Goal: Transaction & Acquisition: Book appointment/travel/reservation

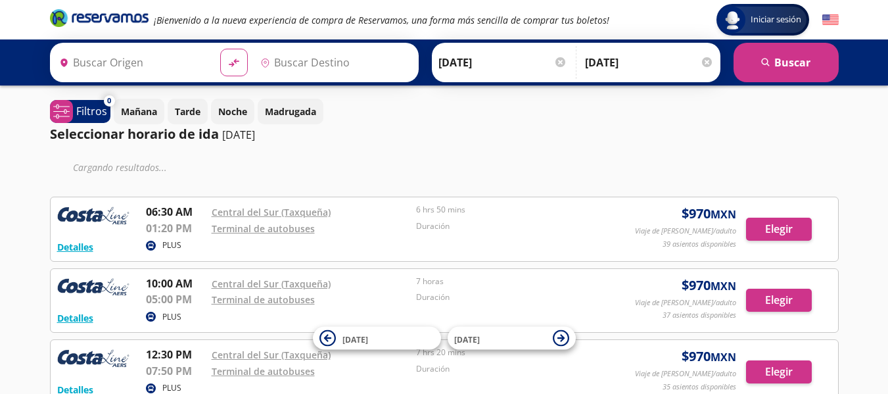
type input "[GEOGRAPHIC_DATA], [GEOGRAPHIC_DATA]"
type input "San Jerónimo, [GEOGRAPHIC_DATA]"
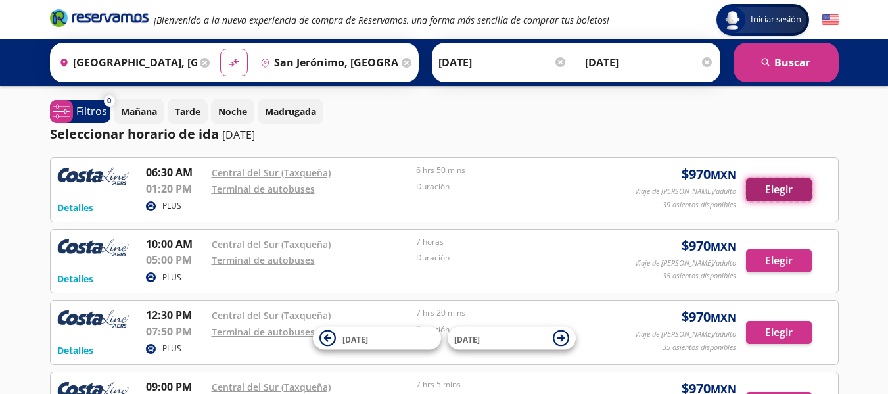
click at [761, 190] on button "Elegir" at bounding box center [779, 189] width 66 height 23
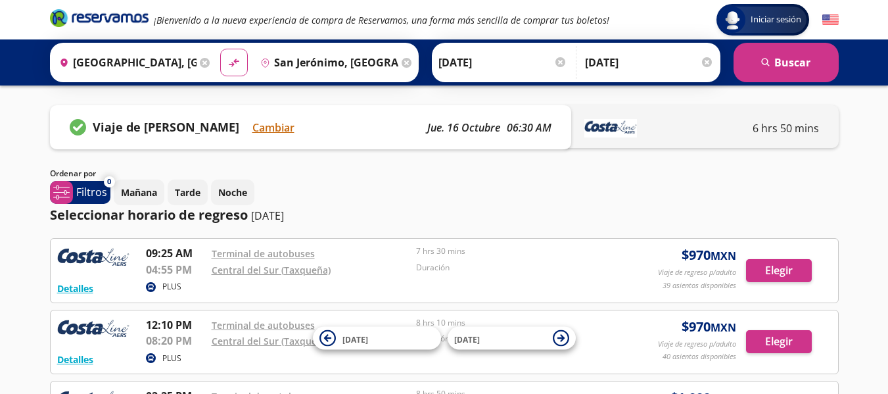
scroll to position [66, 0]
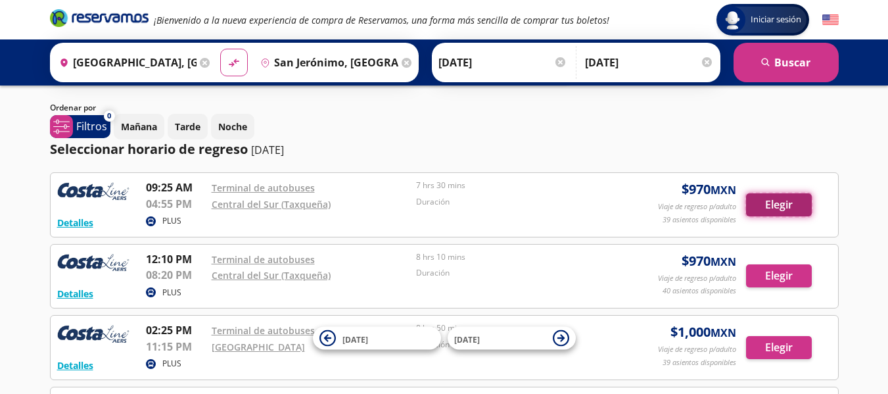
click at [794, 203] on button "Elegir" at bounding box center [779, 204] width 66 height 23
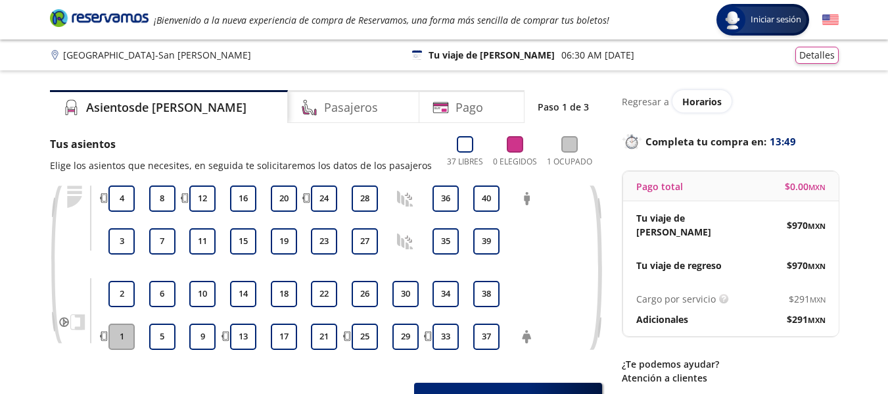
scroll to position [66, 0]
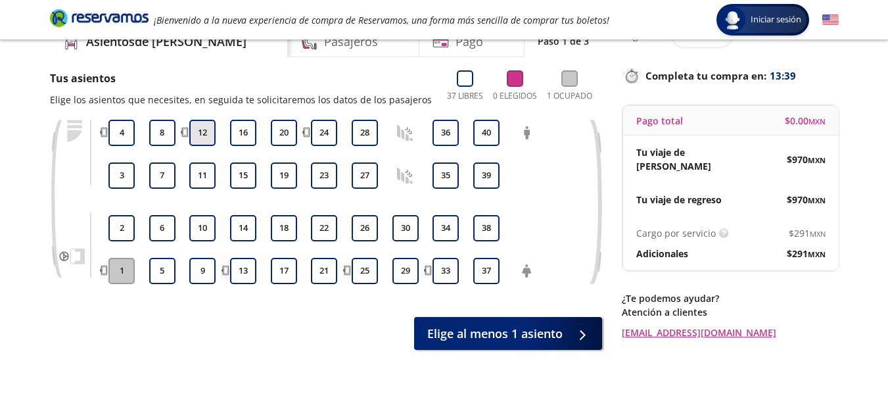
click at [208, 131] on button "12" at bounding box center [202, 133] width 26 height 26
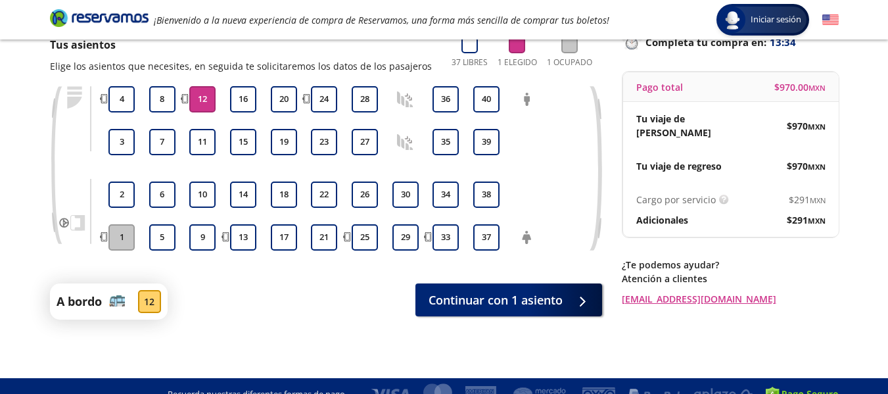
scroll to position [116, 0]
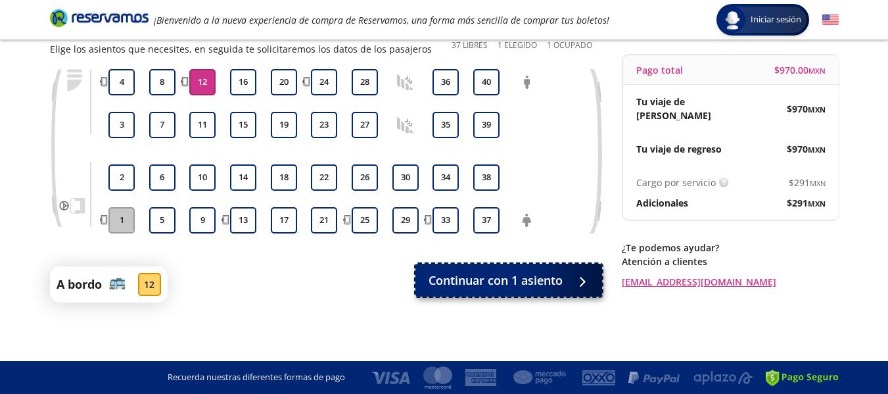
click at [471, 276] on span "Continuar con 1 asiento" at bounding box center [495, 280] width 134 height 18
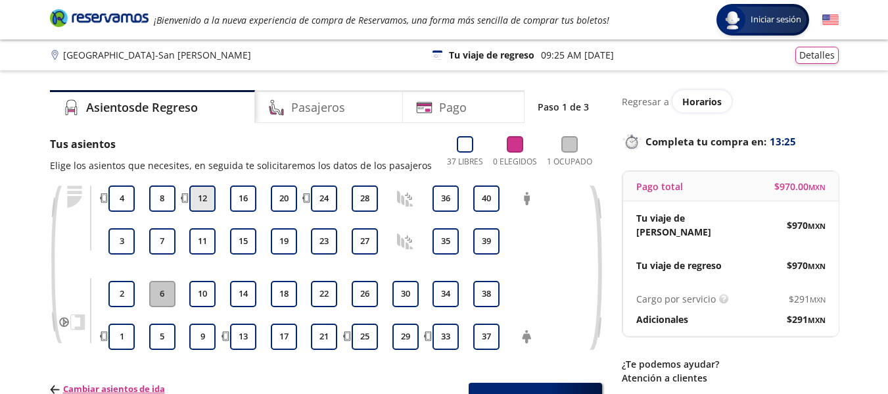
click at [204, 196] on button "12" at bounding box center [202, 198] width 26 height 26
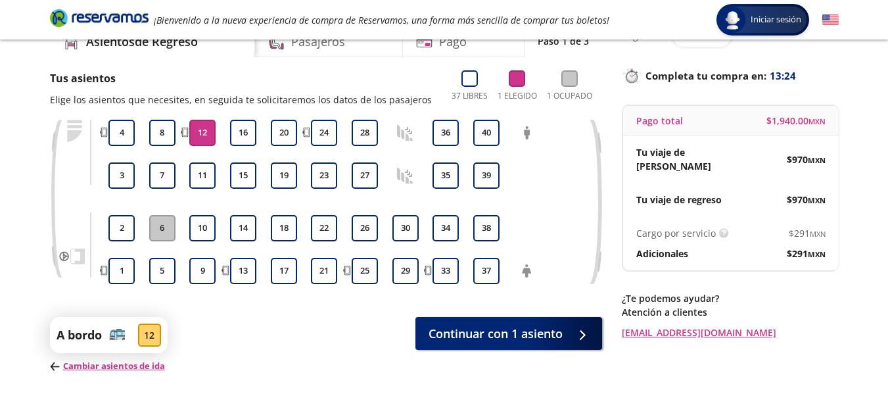
scroll to position [130, 0]
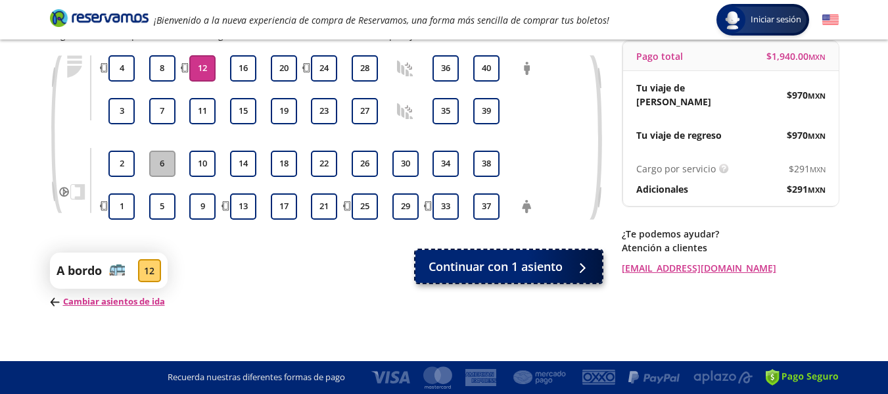
click at [457, 268] on span "Continuar con 1 asiento" at bounding box center [495, 267] width 134 height 18
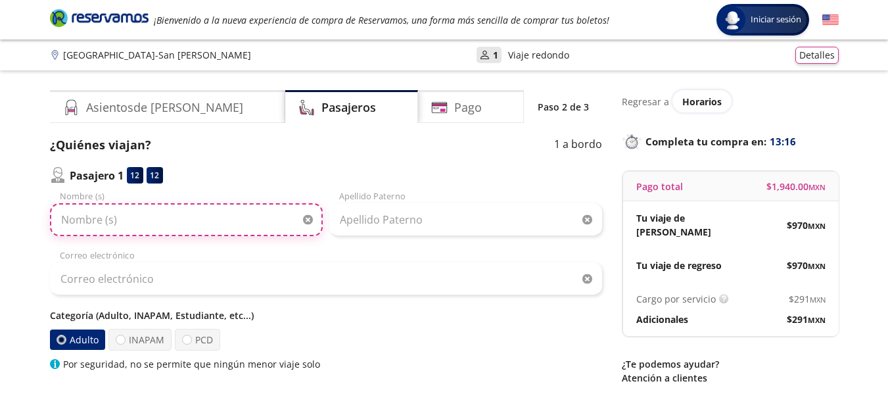
click at [112, 221] on input "Nombre (s)" at bounding box center [186, 219] width 273 height 33
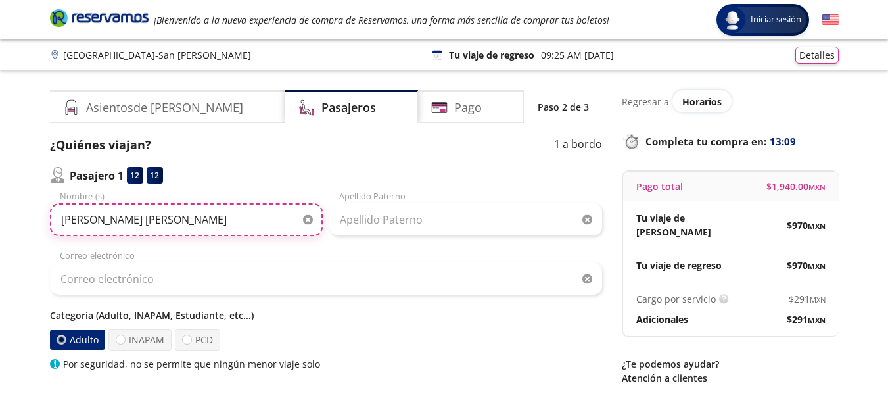
type input "[PERSON_NAME] [PERSON_NAME]"
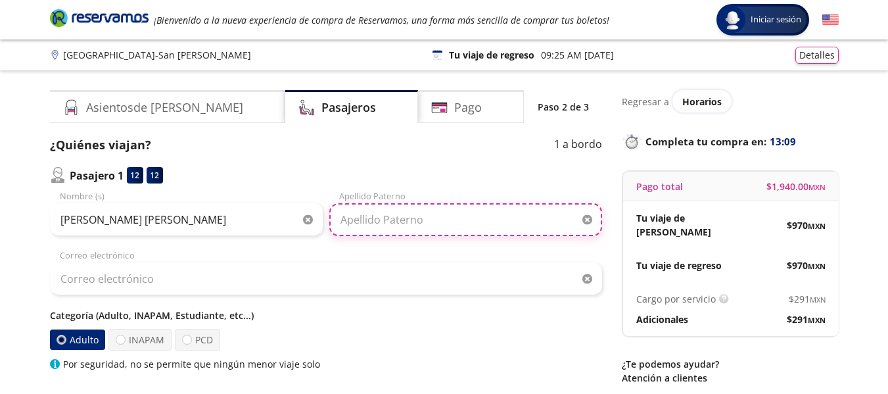
click at [400, 221] on input "Apellido Paterno" at bounding box center [465, 219] width 273 height 33
type input "[PERSON_NAME]"
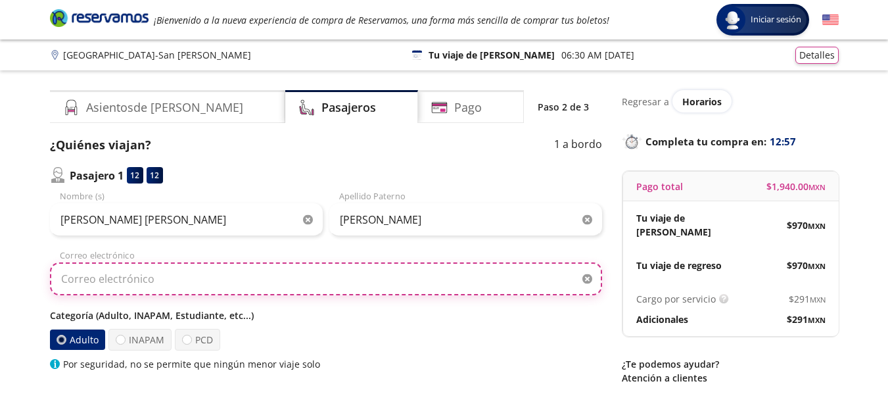
click at [118, 275] on input "Correo electrónico" at bounding box center [326, 278] width 552 height 33
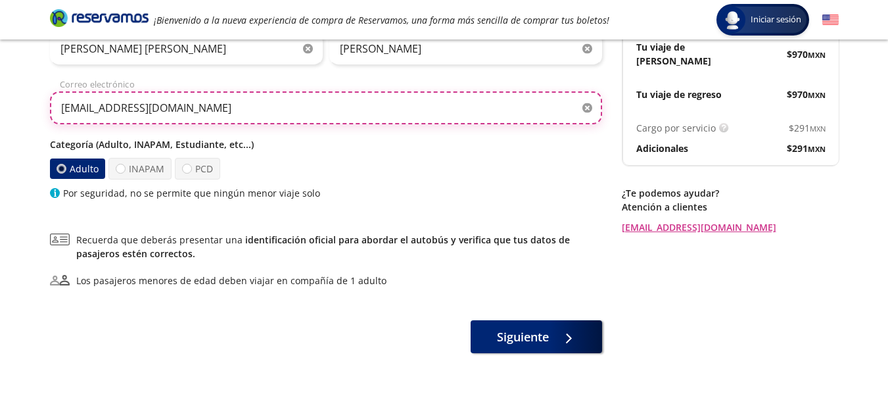
scroll to position [216, 0]
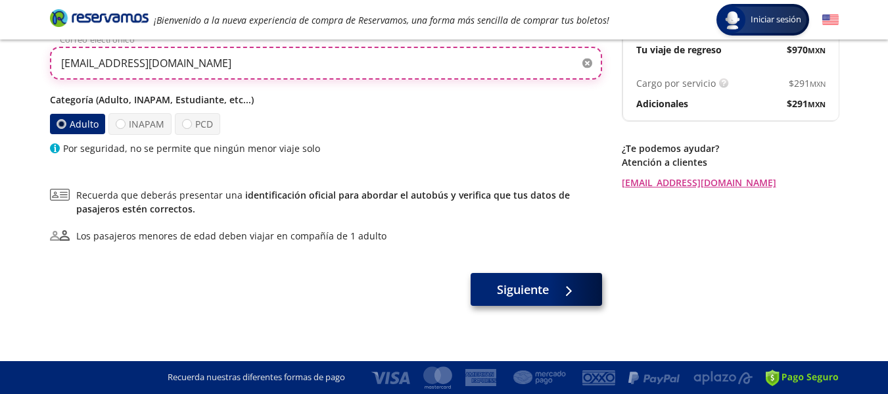
type input "[EMAIL_ADDRESS][DOMAIN_NAME]"
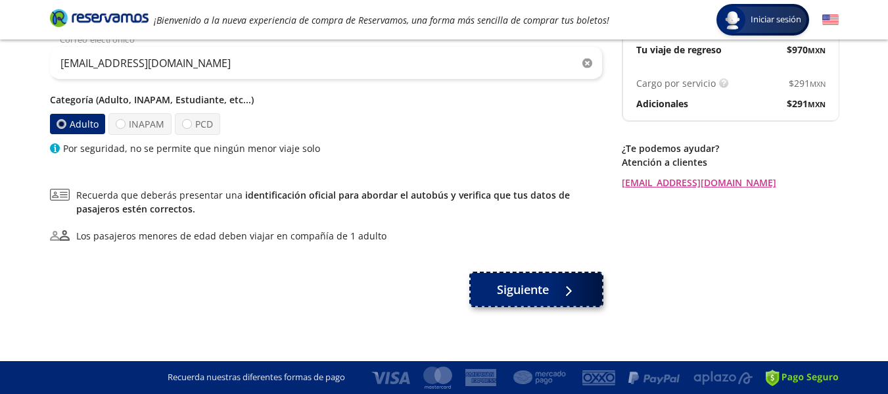
click at [497, 283] on span "Siguiente" at bounding box center [523, 290] width 52 height 18
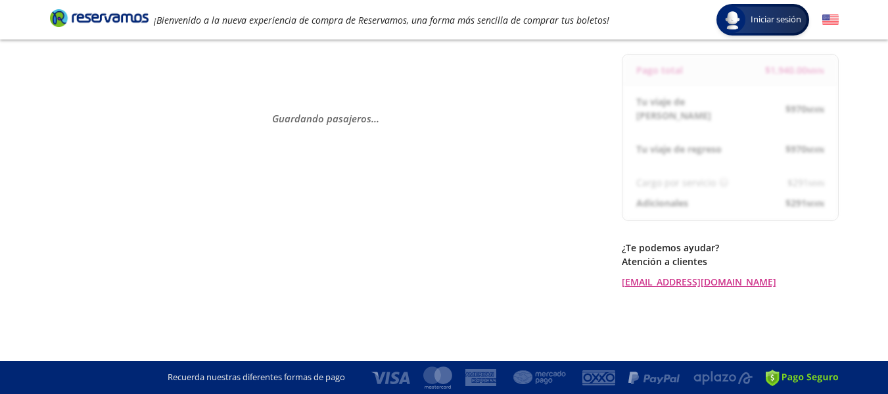
scroll to position [51, 0]
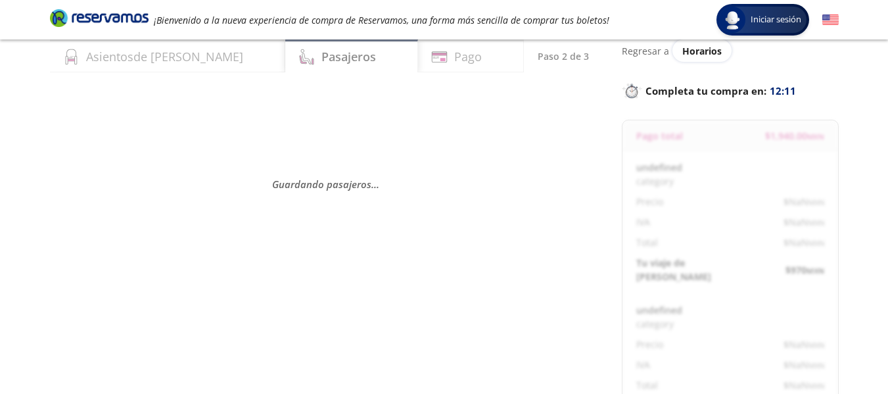
select select "MX"
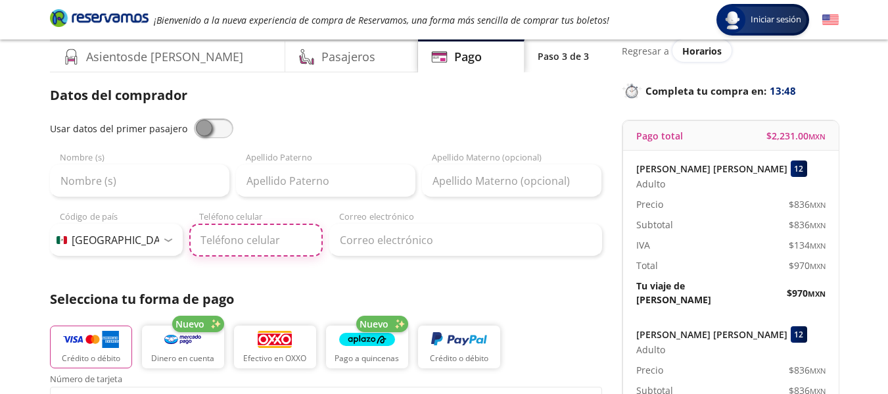
click at [206, 238] on input "Teléfono celular" at bounding box center [255, 239] width 133 height 33
type input "55 2668 7493"
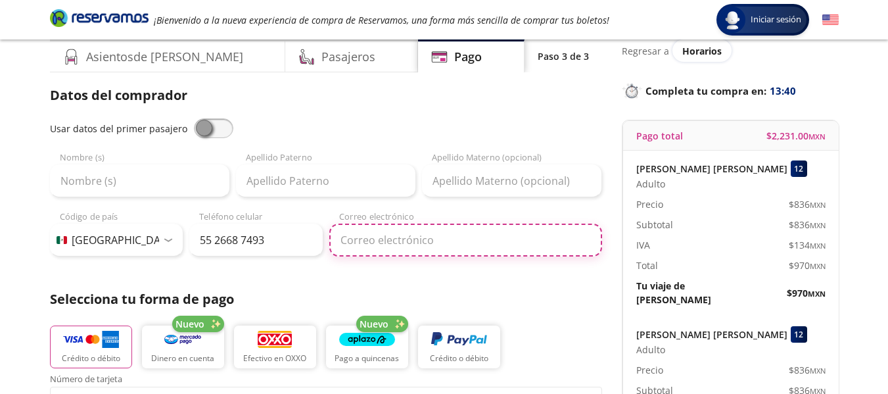
click at [358, 235] on input "Correo electrónico" at bounding box center [465, 239] width 273 height 33
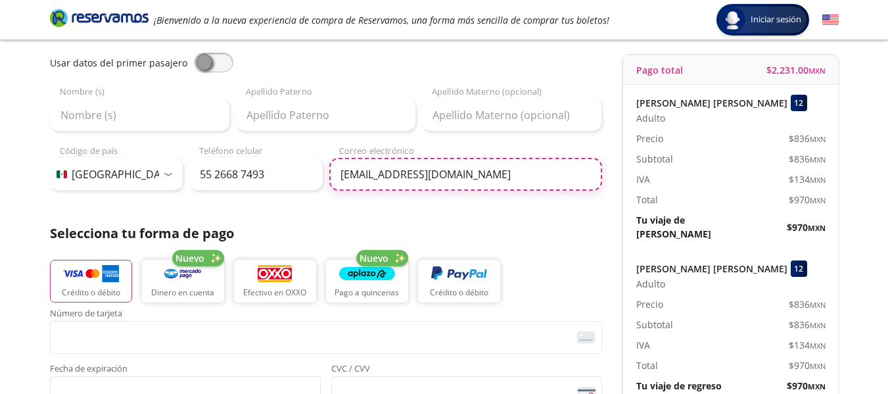
type input "[EMAIL_ADDRESS][DOMAIN_NAME]"
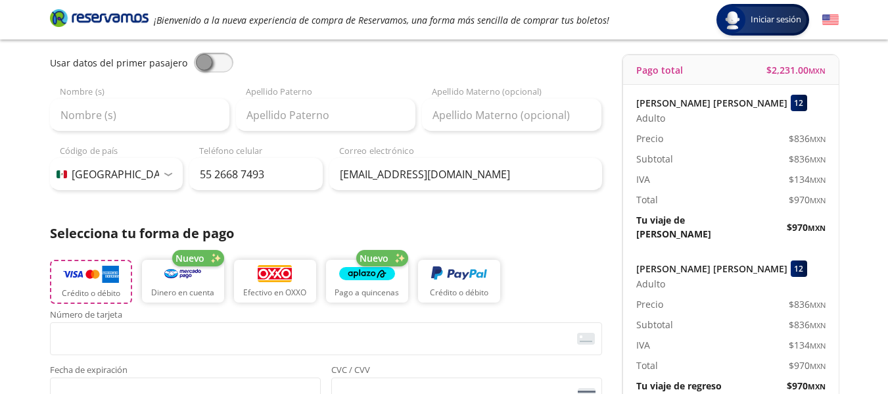
click at [87, 275] on img "button" at bounding box center [91, 274] width 56 height 20
drag, startPoint x: 84, startPoint y: 118, endPoint x: 82, endPoint y: 111, distance: 7.5
click at [83, 112] on input "Nombre (s)" at bounding box center [139, 115] width 179 height 33
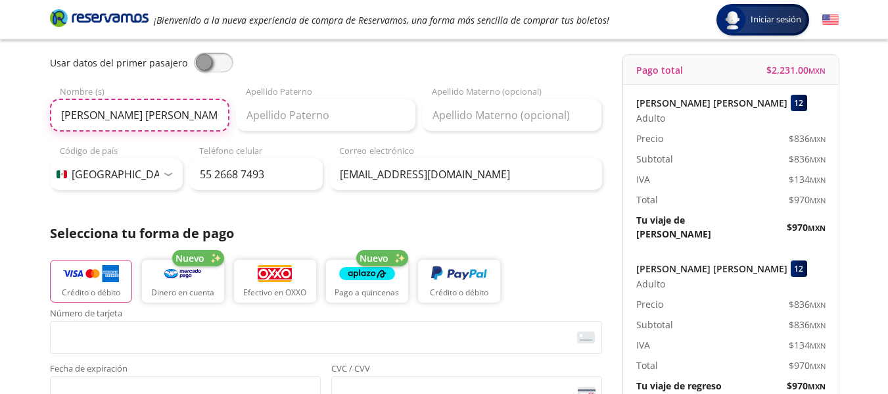
type input "[PERSON_NAME] [PERSON_NAME]"
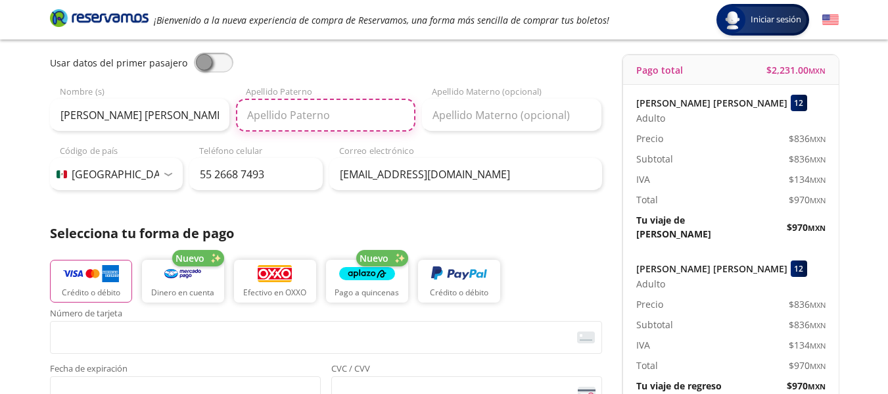
click at [298, 116] on input "Apellido Paterno" at bounding box center [325, 115] width 179 height 33
type input "[PERSON_NAME]"
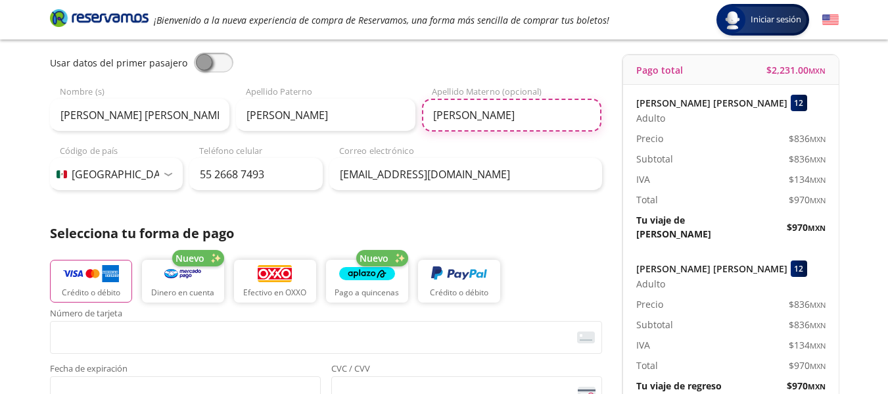
type input "[PERSON_NAME]"
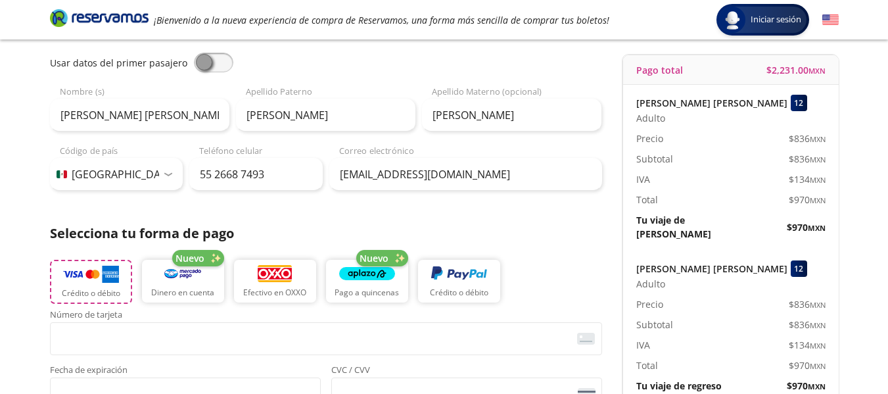
click at [89, 289] on p "Crédito o débito" at bounding box center [91, 293] width 58 height 12
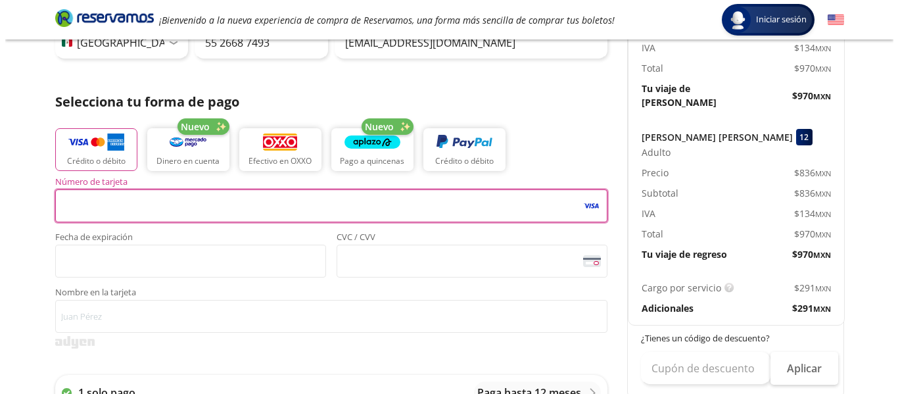
scroll to position [379, 0]
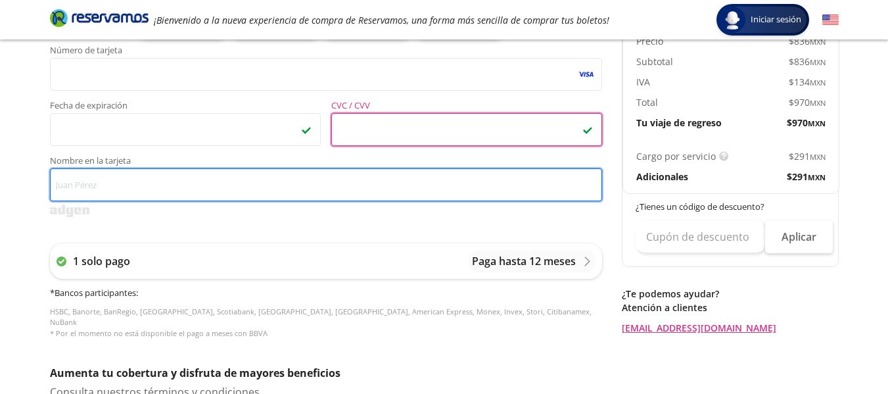
click at [60, 184] on input "Nombre en la tarjeta" at bounding box center [326, 184] width 552 height 33
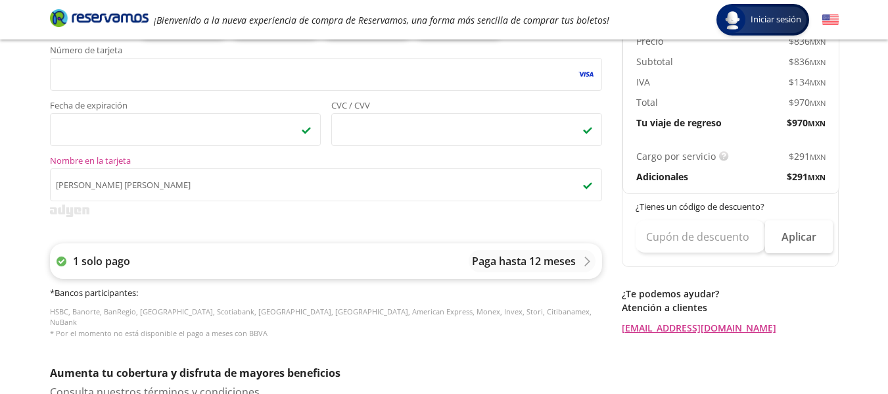
click at [486, 257] on p "Paga hasta 12 meses" at bounding box center [524, 261] width 104 height 16
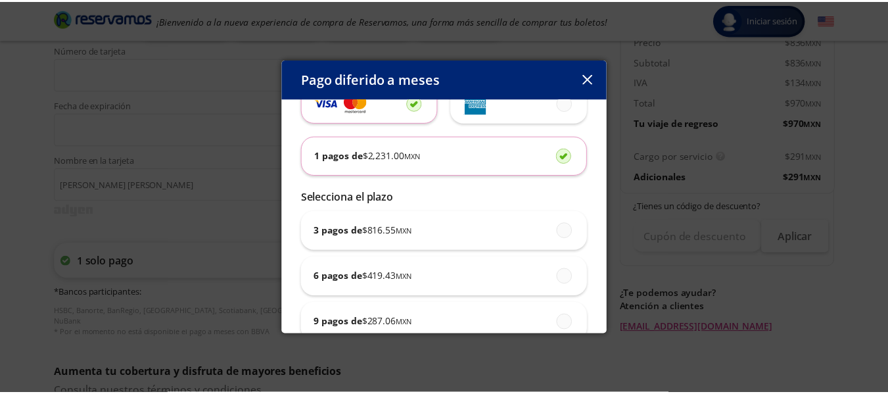
scroll to position [66, 0]
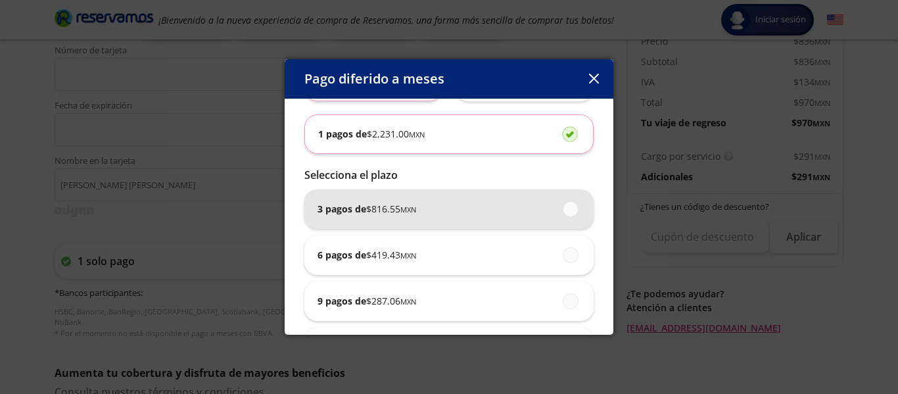
click at [377, 220] on div "3 pagos de $ 816.55 MXN" at bounding box center [448, 208] width 263 height 39
click at [563, 213] on input "3 pagos de $ 816.55 MXN" at bounding box center [567, 208] width 9 height 9
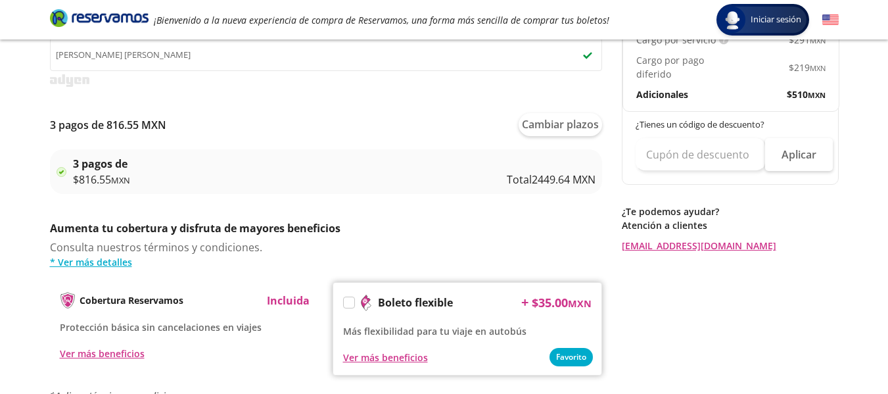
scroll to position [511, 0]
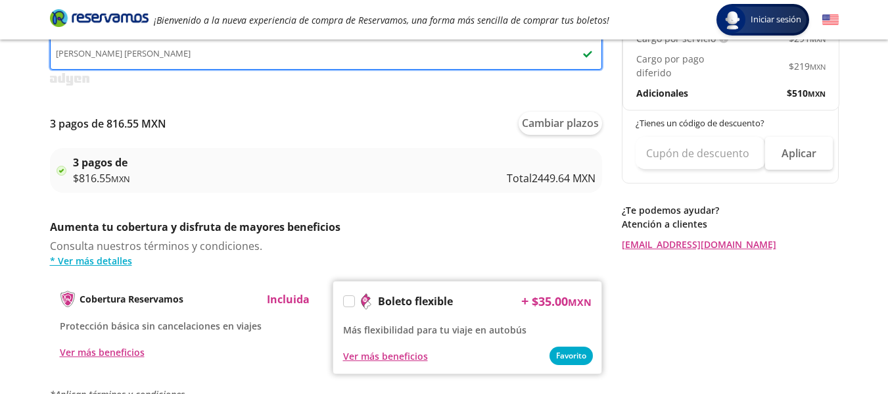
click at [152, 53] on input "[PERSON_NAME] [PERSON_NAME]" at bounding box center [326, 53] width 552 height 33
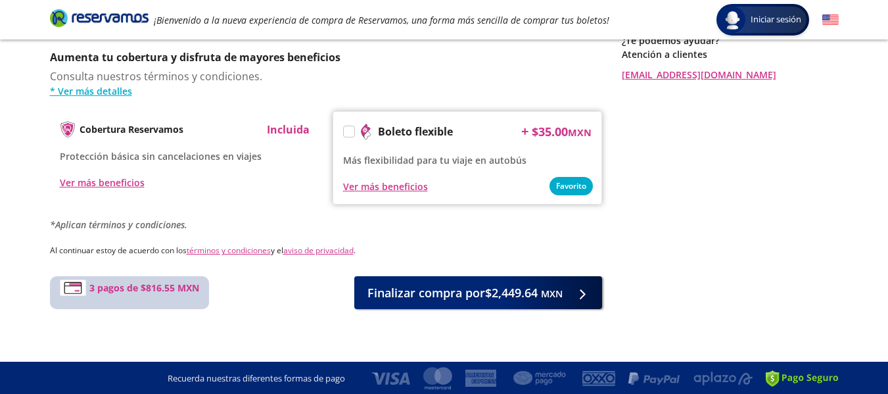
scroll to position [681, 0]
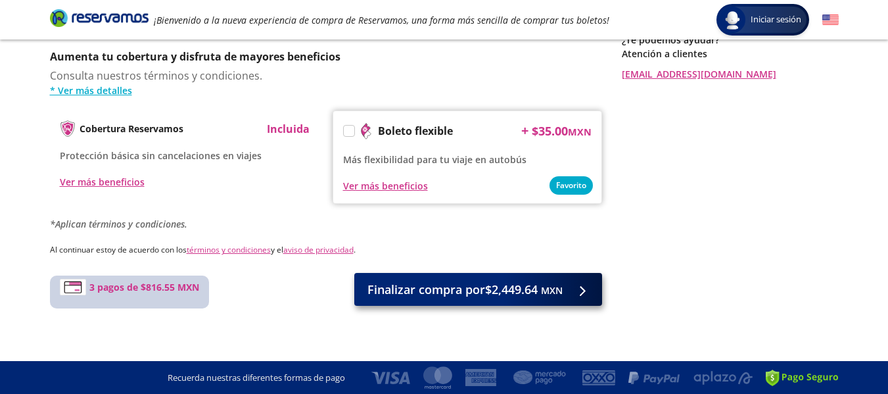
type input "[PERSON_NAME] [PERSON_NAME]"
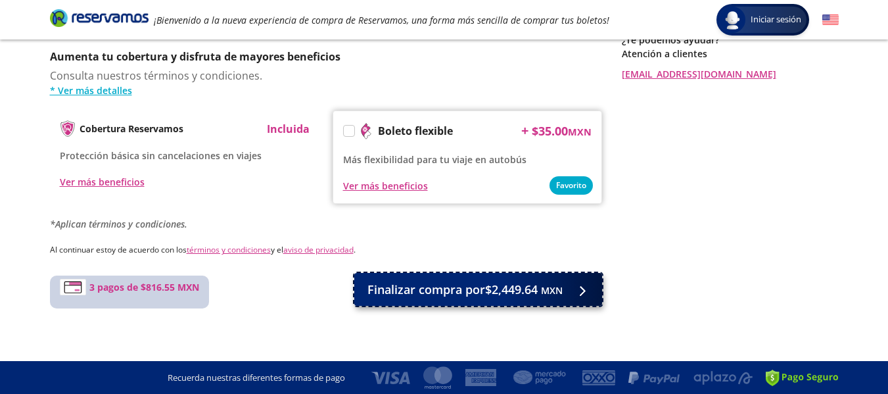
click at [411, 293] on span "Finalizar compra por $2,449.64 MXN" at bounding box center [464, 290] width 195 height 18
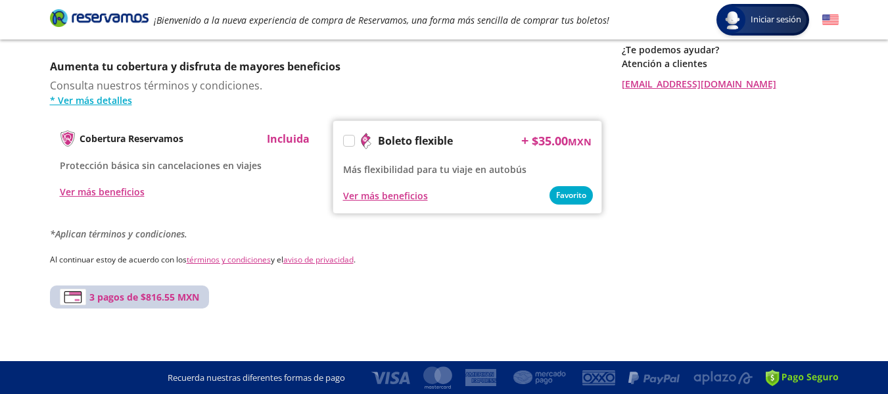
scroll to position [0, 0]
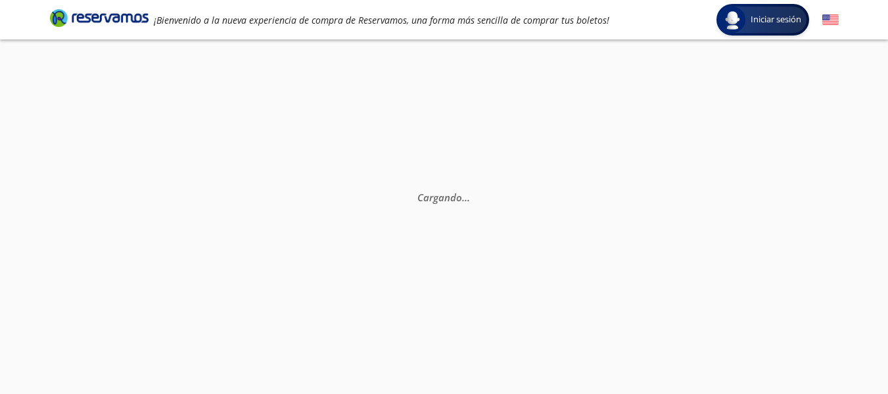
select select "MX"
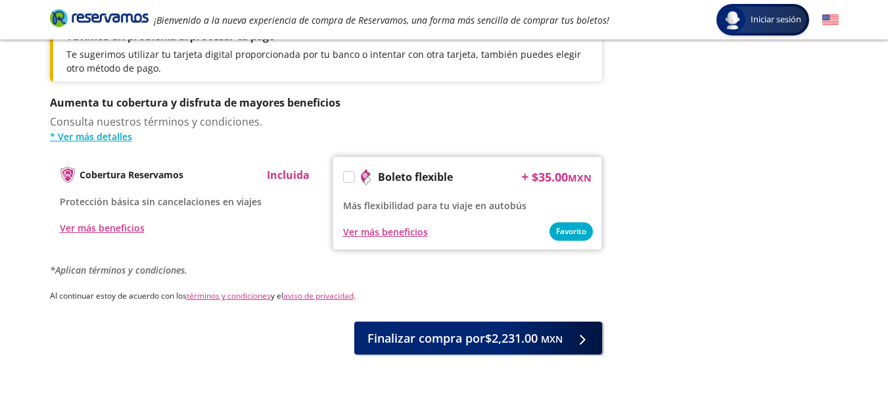
scroll to position [723, 0]
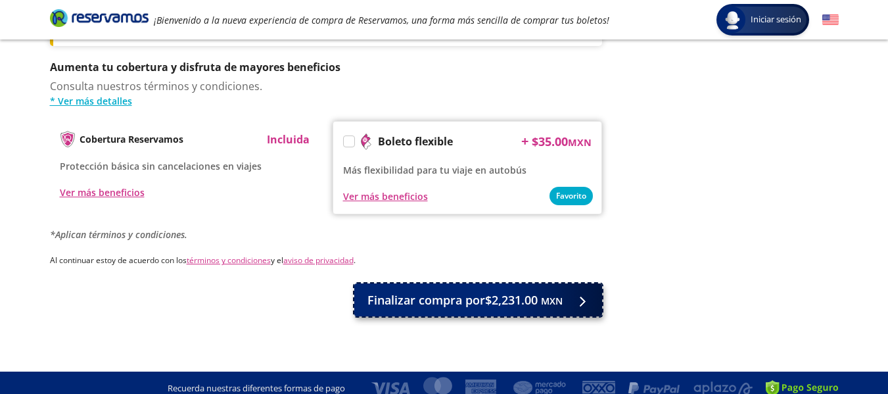
click at [467, 294] on span "Finalizar compra por $2,231.00 MXN" at bounding box center [464, 300] width 195 height 18
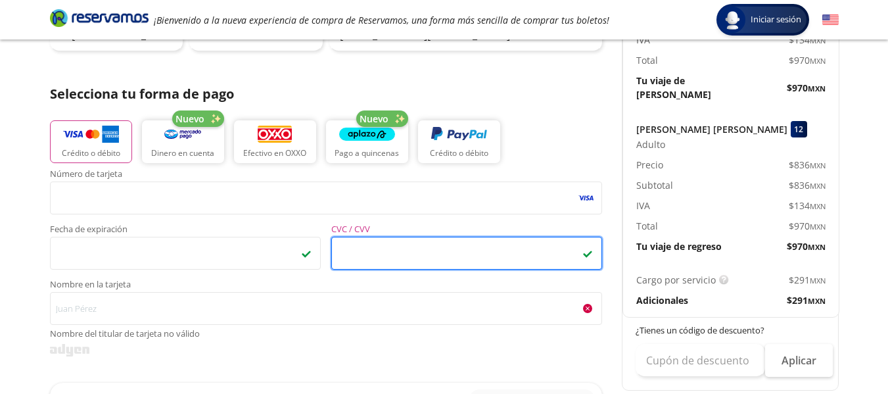
scroll to position [321, 0]
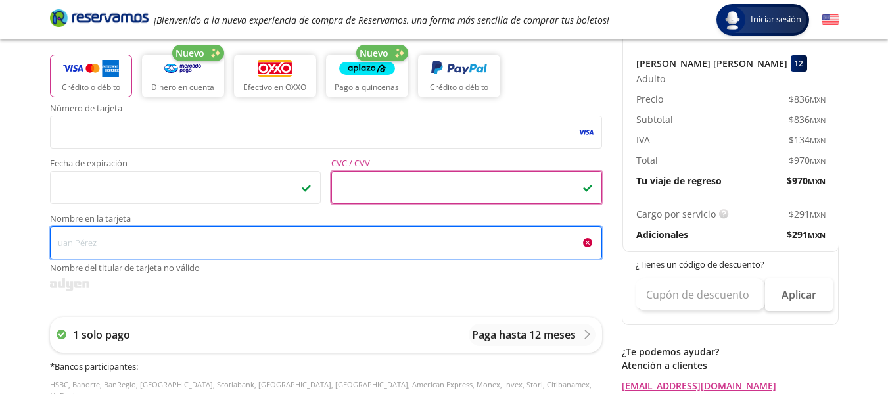
click at [138, 239] on input "Nombre en la tarjeta Nombre del titular de tarjeta no válido" at bounding box center [326, 242] width 552 height 33
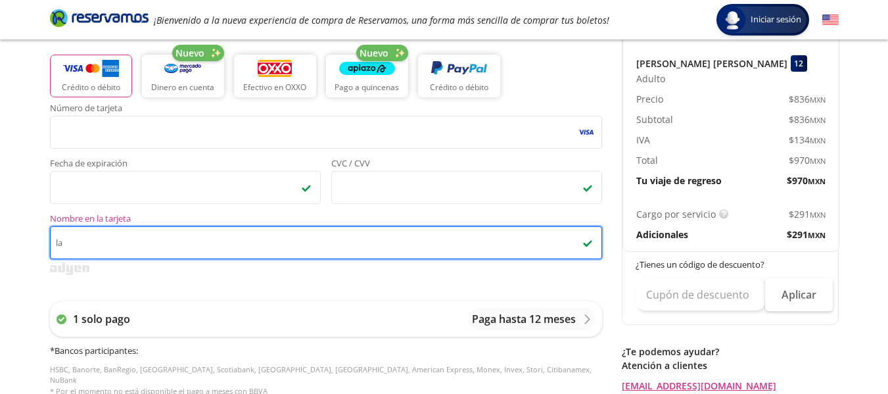
type input "l"
click at [115, 241] on input "[PERSON_NAME]" at bounding box center [326, 242] width 552 height 33
click at [179, 244] on input "[PERSON_NAME]" at bounding box center [326, 242] width 552 height 33
click at [149, 243] on input "[PERSON_NAME]" at bounding box center [326, 242] width 552 height 33
click at [179, 249] on input "[PERSON_NAME] [PERSON_NAME]" at bounding box center [326, 242] width 552 height 33
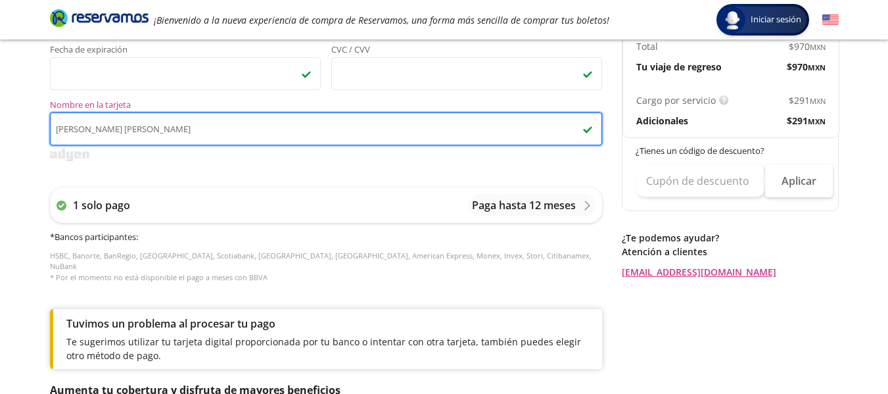
scroll to position [453, 0]
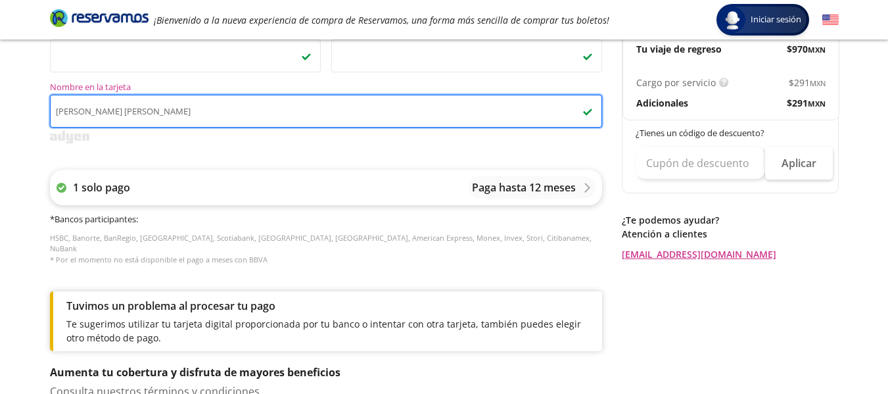
type input "[PERSON_NAME] [PERSON_NAME]"
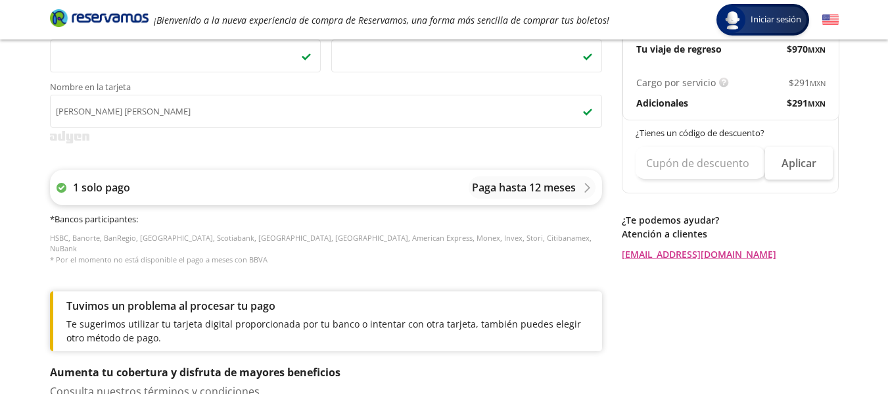
click at [540, 181] on p "Paga hasta 12 meses" at bounding box center [524, 187] width 104 height 16
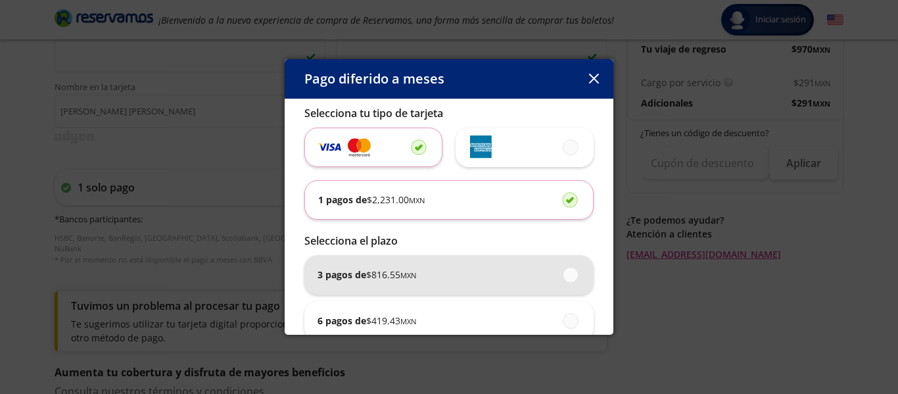
click at [417, 288] on div "3 pagos de $ 816.55 MXN" at bounding box center [448, 274] width 263 height 39
click at [563, 279] on input "3 pagos de $ 816.55 MXN" at bounding box center [567, 274] width 9 height 9
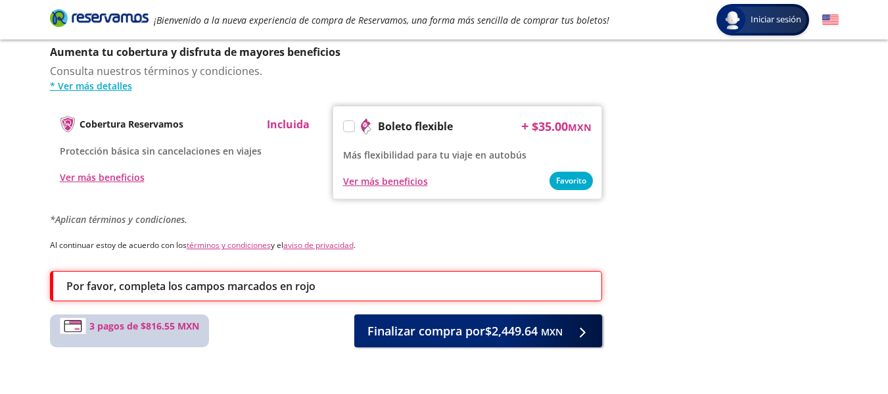
scroll to position [781, 0]
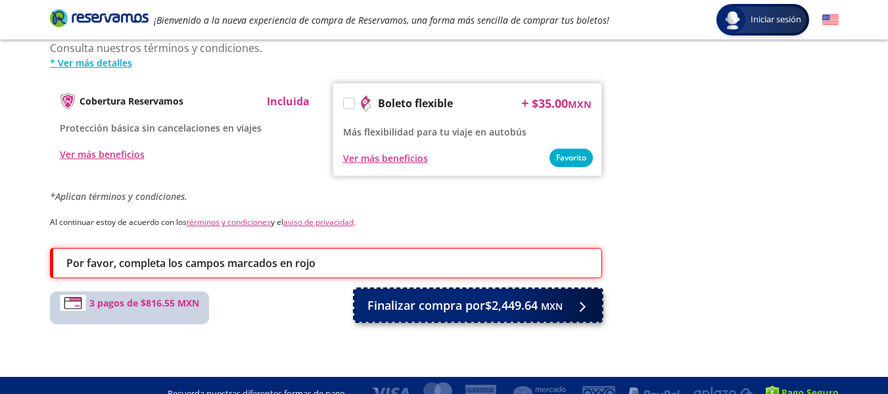
click at [354, 310] on button "Finalizar compra por $2,449.64 MXN" at bounding box center [478, 305] width 248 height 33
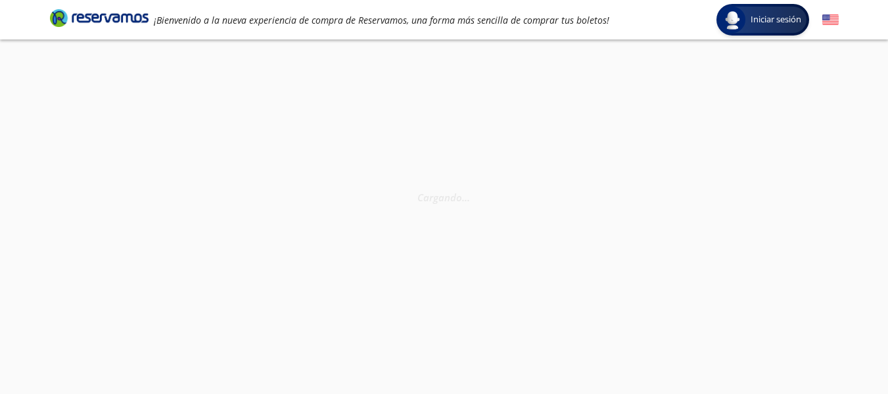
select select "MX"
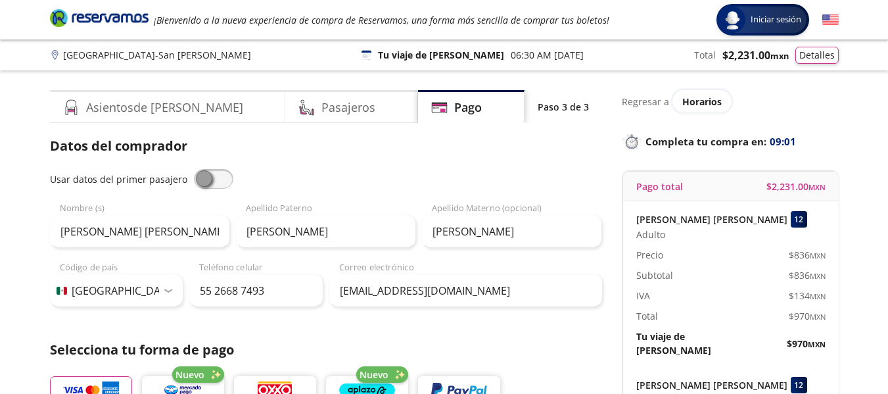
drag, startPoint x: 200, startPoint y: 181, endPoint x: 237, endPoint y: 176, distance: 37.2
click at [237, 176] on div "Usar datos del primer pasajero" at bounding box center [326, 179] width 552 height 20
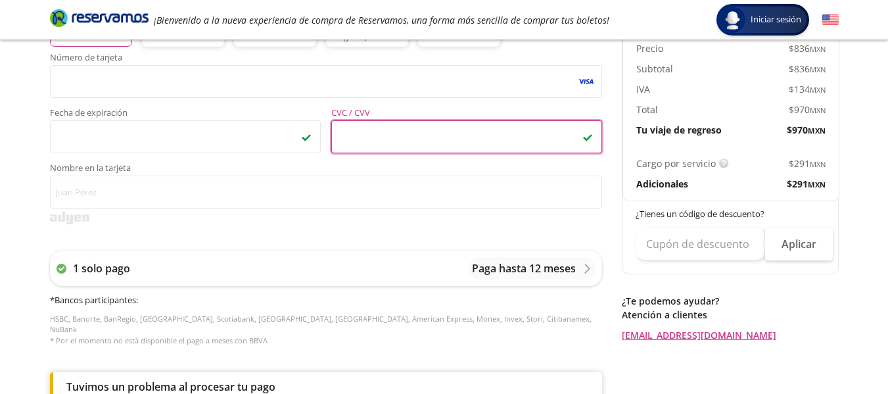
scroll to position [460, 0]
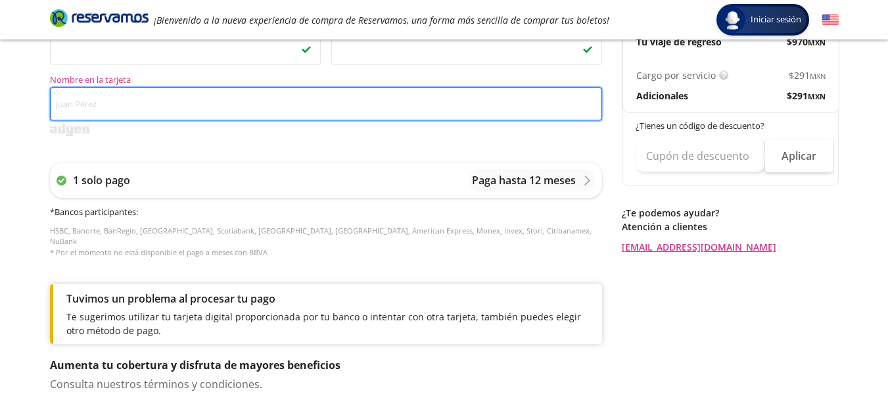
drag, startPoint x: 101, startPoint y: 107, endPoint x: 110, endPoint y: 103, distance: 10.3
click at [101, 107] on input "Nombre en la tarjeta" at bounding box center [326, 103] width 552 height 33
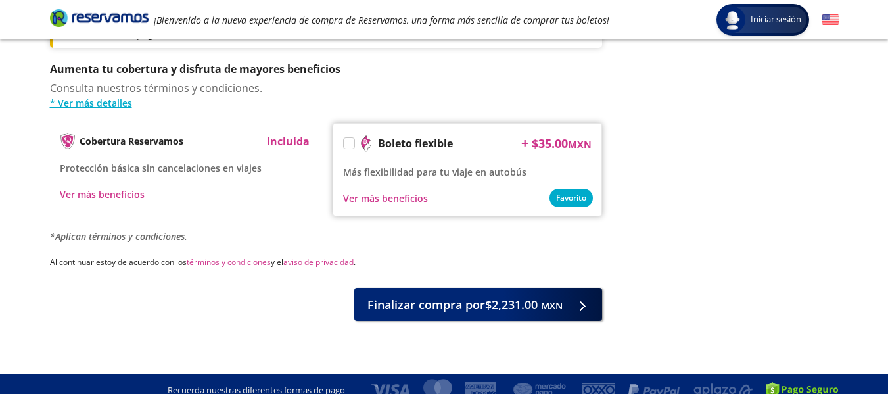
scroll to position [758, 0]
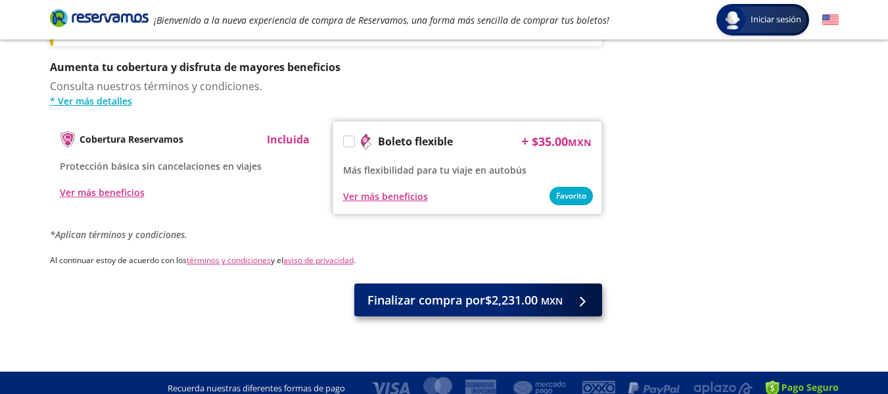
type input "[PERSON_NAME] [PERSON_NAME]"
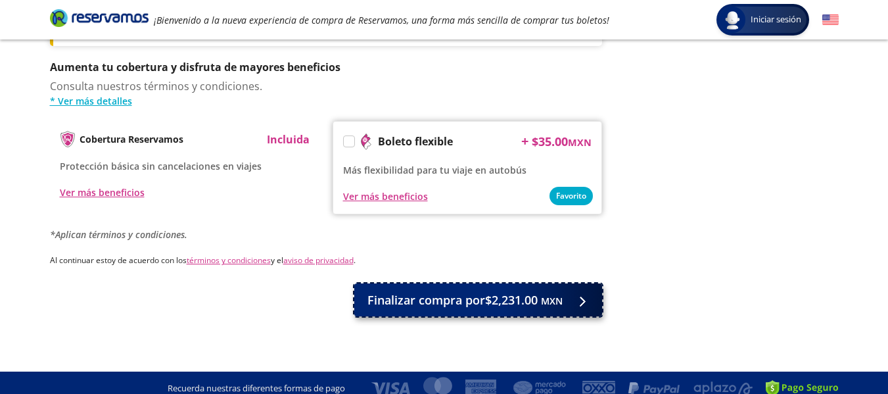
click at [446, 291] on span "Finalizar compra por $2,231.00 MXN" at bounding box center [464, 300] width 195 height 18
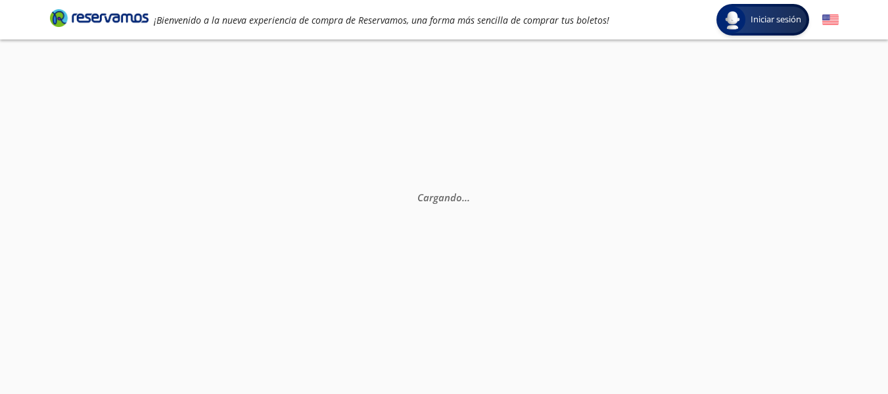
scroll to position [0, 0]
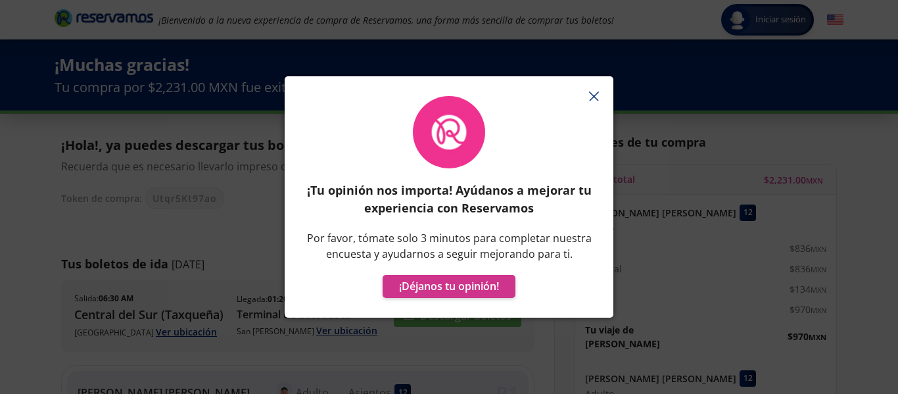
click at [592, 92] on icon "button" at bounding box center [594, 96] width 10 height 10
